Goal: Navigation & Orientation: Find specific page/section

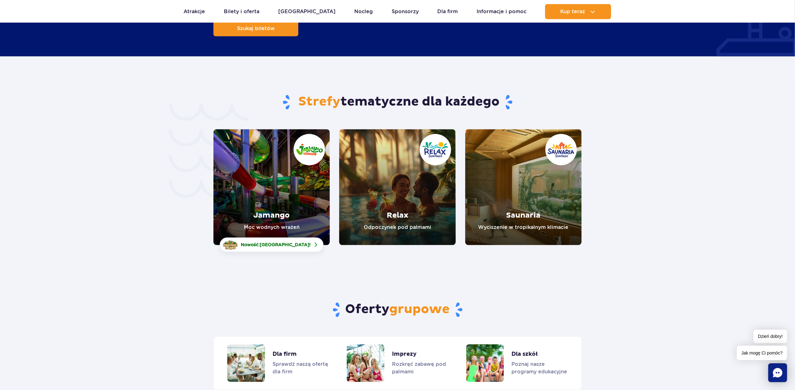
scroll to position [1215, 0]
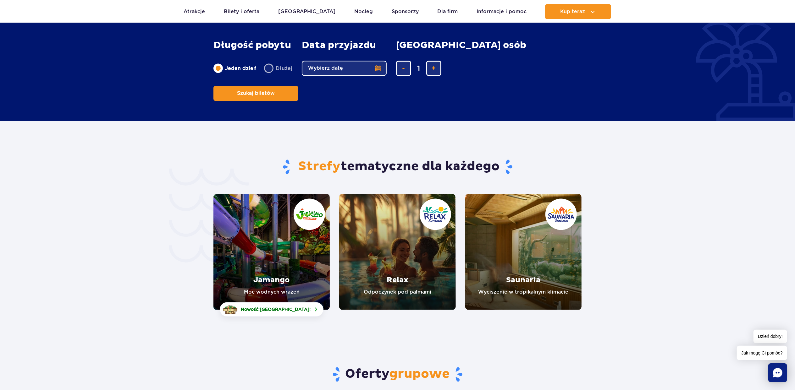
click at [236, 214] on link "Jamango" at bounding box center [271, 252] width 116 height 116
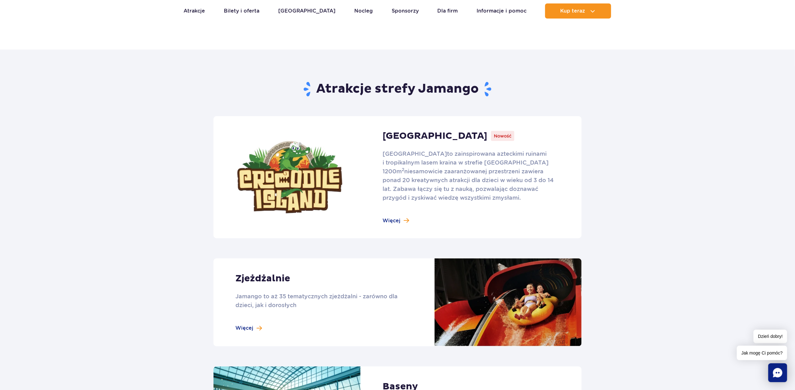
scroll to position [335, 0]
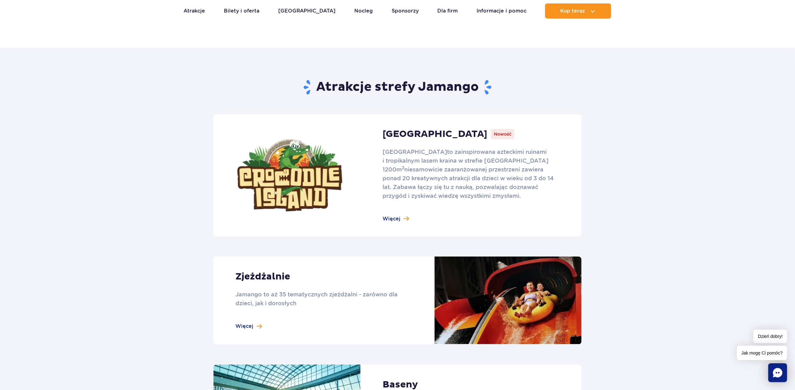
click at [248, 327] on link at bounding box center [397, 301] width 368 height 88
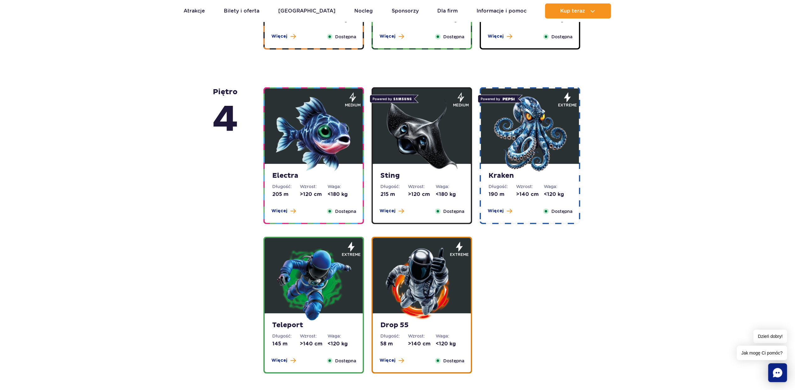
scroll to position [586, 0]
